Goal: Check status: Check status

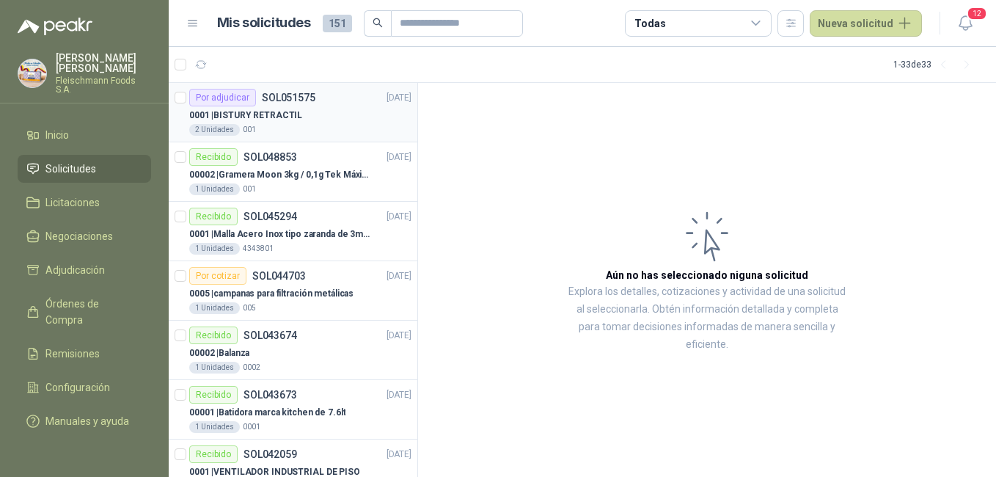
click at [325, 119] on div "0001 | BISTURY RETRACTIL" at bounding box center [300, 115] width 222 height 18
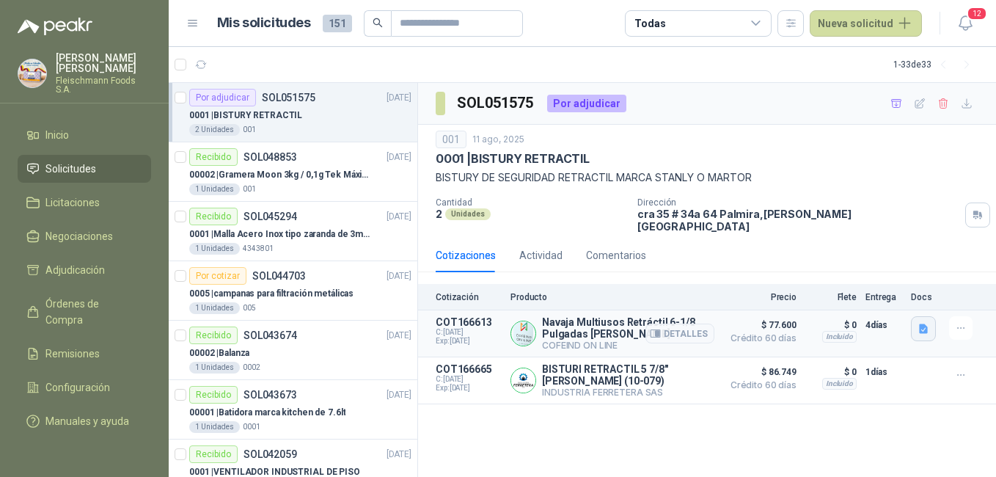
click at [926, 324] on icon "button" at bounding box center [923, 329] width 9 height 10
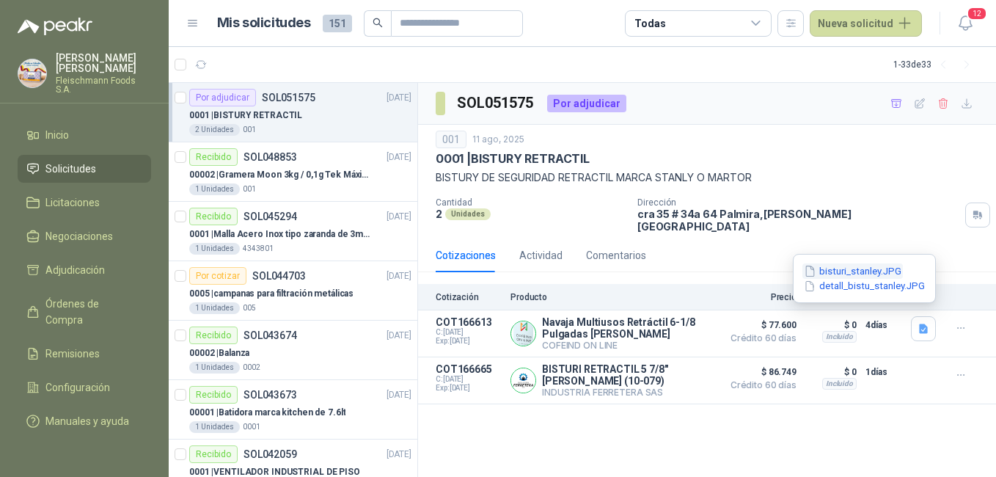
click at [856, 272] on button "bisturi_stanley.JPG" at bounding box center [853, 270] width 101 height 15
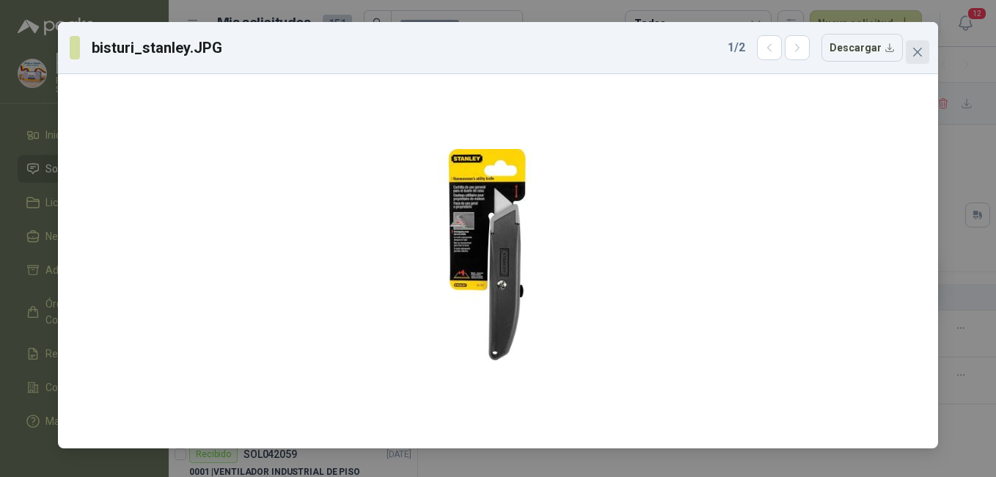
click at [913, 56] on icon "close" at bounding box center [917, 52] width 9 height 9
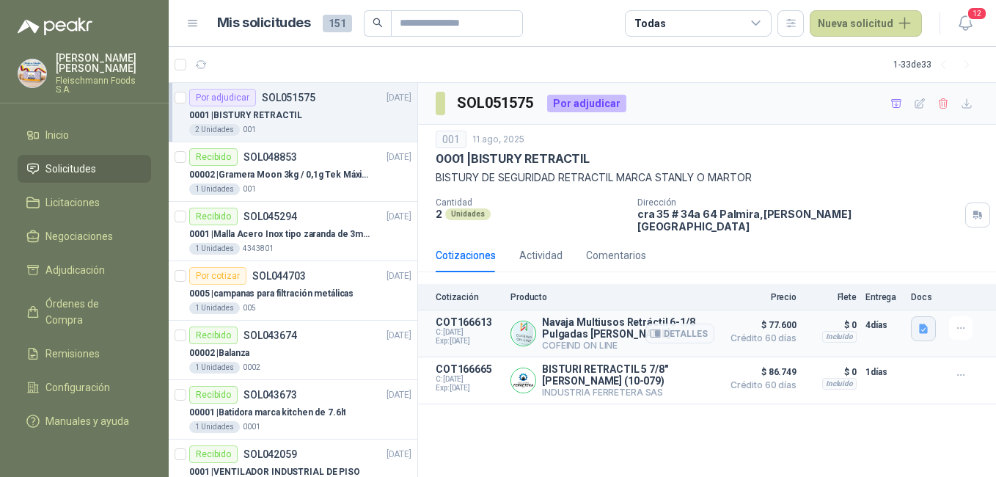
click at [918, 323] on icon "button" at bounding box center [924, 329] width 12 height 12
click at [855, 286] on button "detall_bistu_stanley.JPG" at bounding box center [865, 286] width 124 height 15
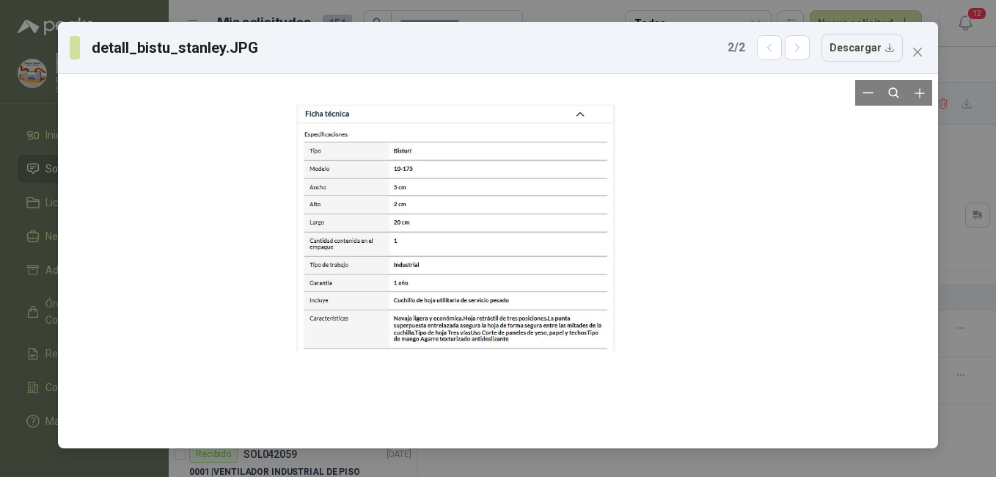
click at [434, 274] on div at bounding box center [455, 228] width 319 height 254
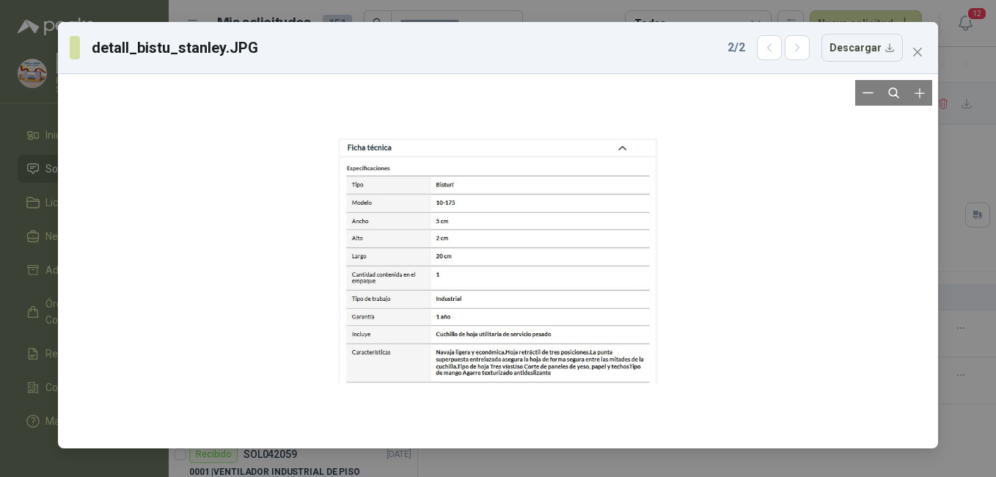
click at [453, 263] on div at bounding box center [497, 261] width 319 height 254
click at [552, 234] on div at bounding box center [497, 261] width 319 height 254
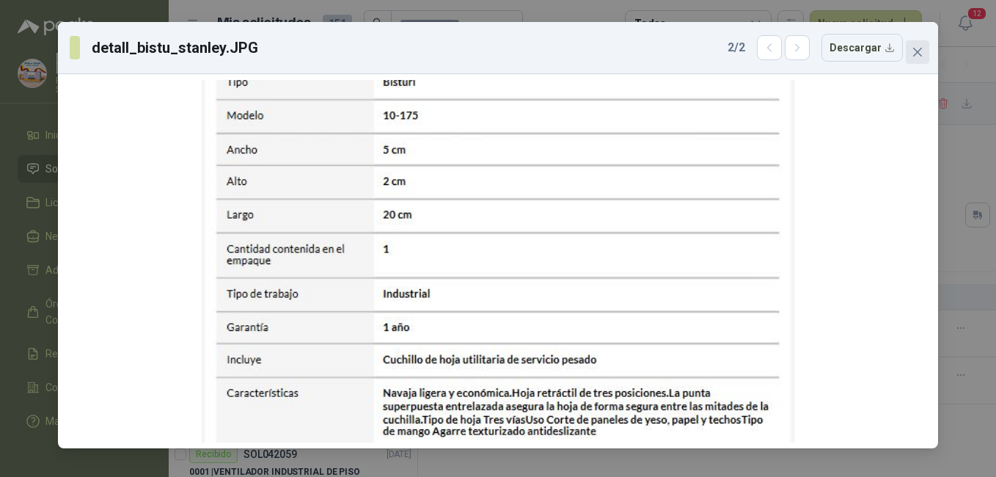
click at [920, 48] on icon "close" at bounding box center [918, 52] width 12 height 12
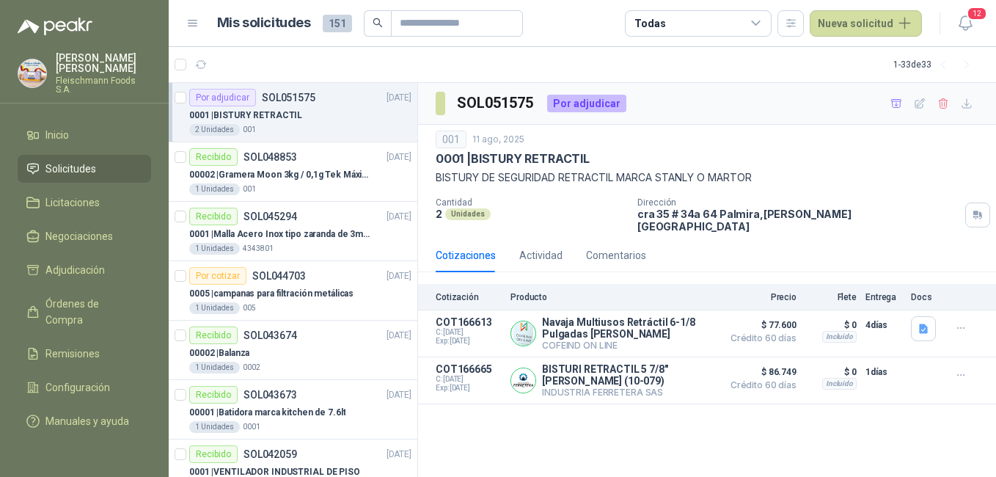
click at [872, 466] on div "SOL051575 Por adjudicar 001 [DATE] 0001 | BISTURY RETRACTIL BISTURY DE SEGURIDA…" at bounding box center [707, 280] width 578 height 395
